Goal: Transaction & Acquisition: Purchase product/service

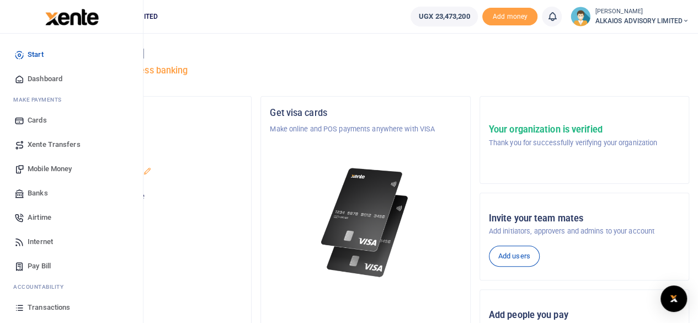
click at [52, 170] on span "Mobile Money" at bounding box center [50, 168] width 44 height 11
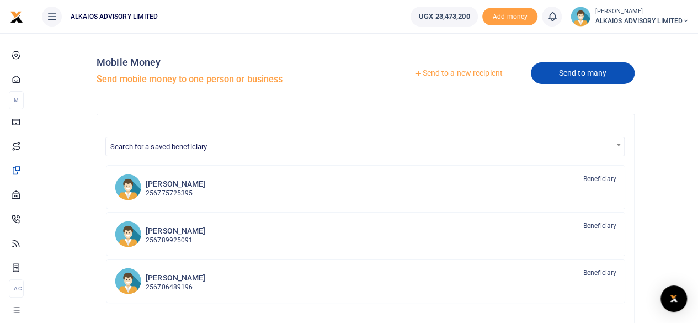
click at [570, 68] on link "Send to many" at bounding box center [583, 73] width 104 height 22
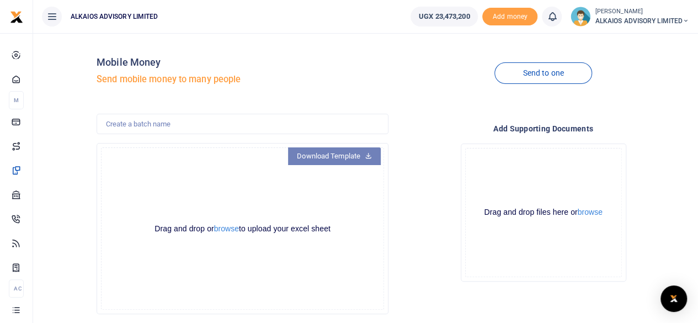
click at [336, 151] on link "Download Template" at bounding box center [334, 156] width 93 height 18
click at [232, 231] on button "browse" at bounding box center [226, 228] width 25 height 8
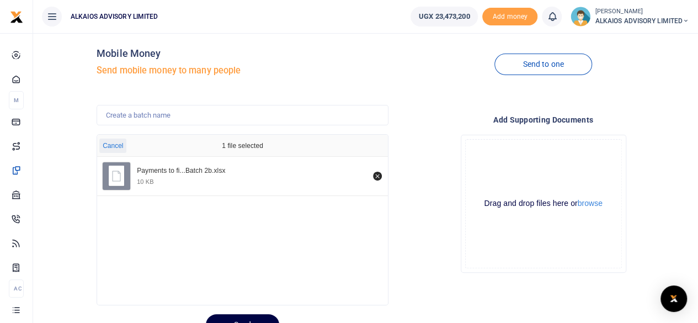
scroll to position [58, 0]
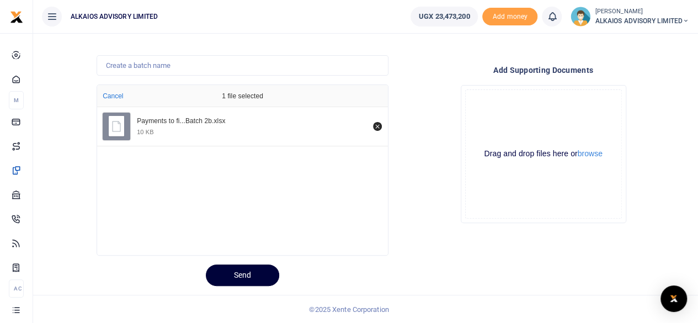
click at [264, 275] on button "Send" at bounding box center [242, 275] width 73 height 22
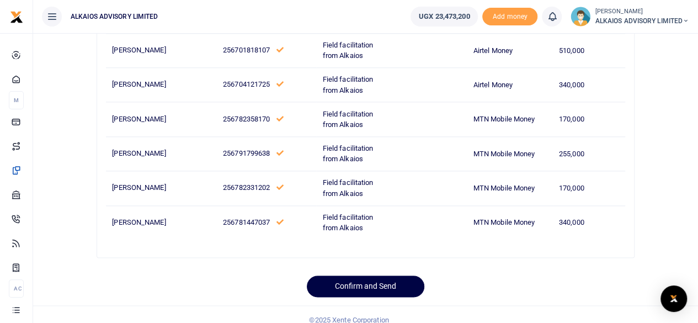
scroll to position [623, 0]
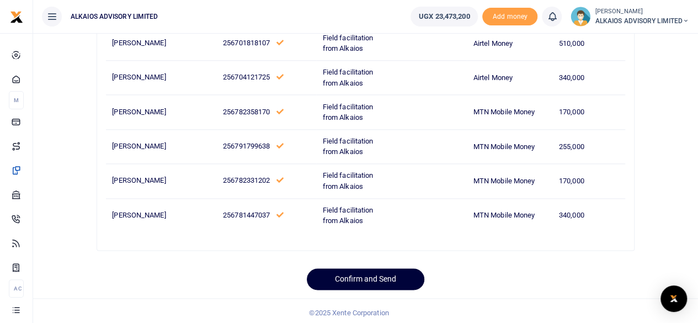
click at [377, 277] on button "Confirm and Send" at bounding box center [365, 279] width 117 height 22
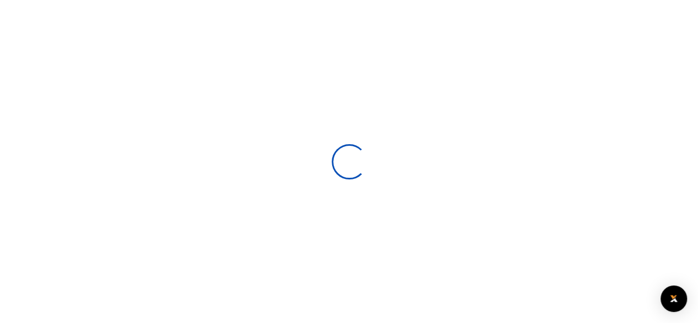
scroll to position [58, 0]
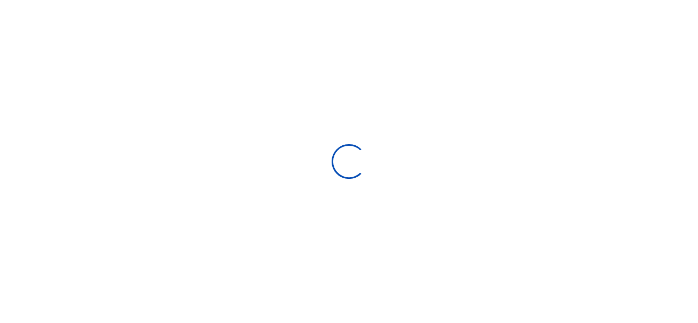
scroll to position [58, 0]
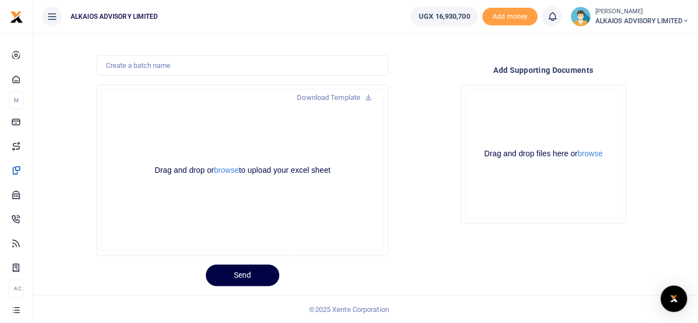
click at [637, 14] on small "[PERSON_NAME]" at bounding box center [641, 11] width 94 height 9
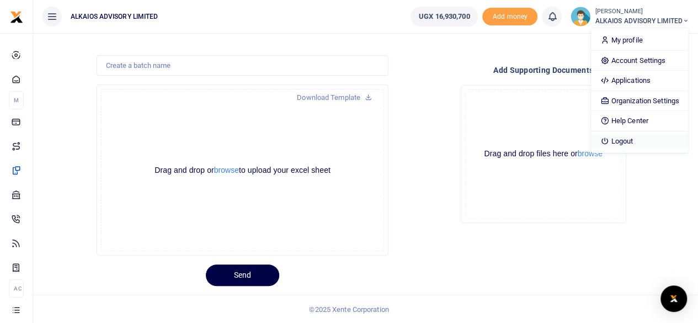
click at [610, 138] on link "Logout" at bounding box center [639, 140] width 97 height 15
